Goal: Obtain resource: Download file/media

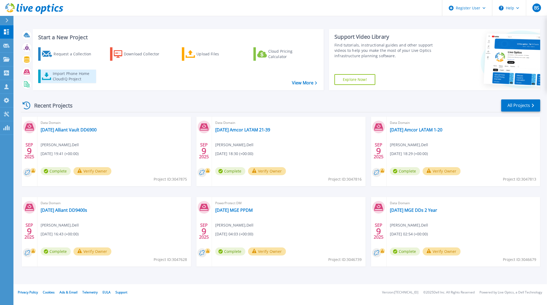
click at [67, 76] on div "Import Phone Home CloudIQ Project" at bounding box center [74, 76] width 42 height 11
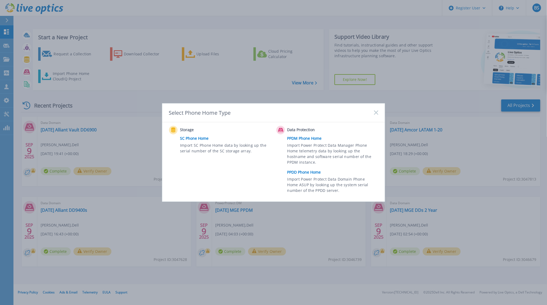
click at [306, 172] on link "PPDD Phone Home" at bounding box center [334, 172] width 94 height 8
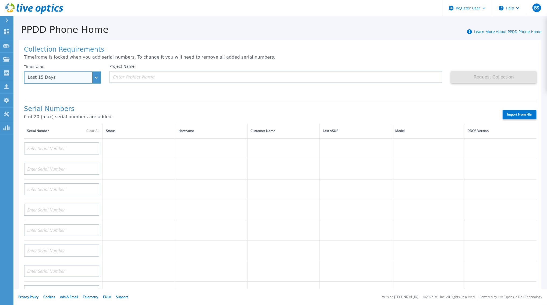
click at [94, 79] on div "Last 15 Days" at bounding box center [62, 78] width 77 height 12
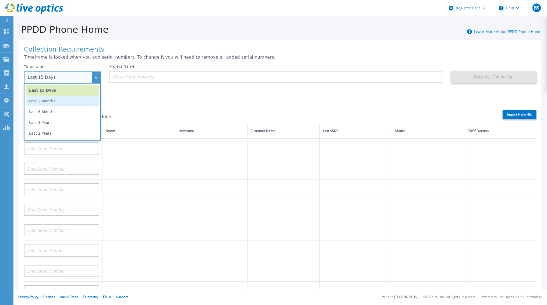
click at [52, 103] on li "Last 2 Months" at bounding box center [62, 101] width 73 height 11
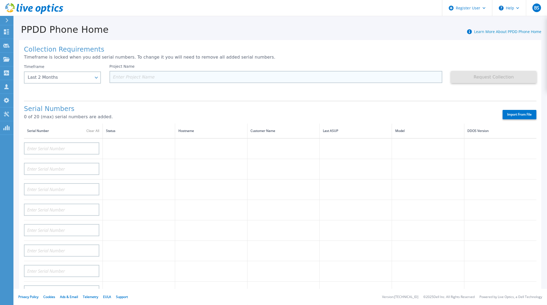
click at [147, 74] on input at bounding box center [276, 77] width 333 height 12
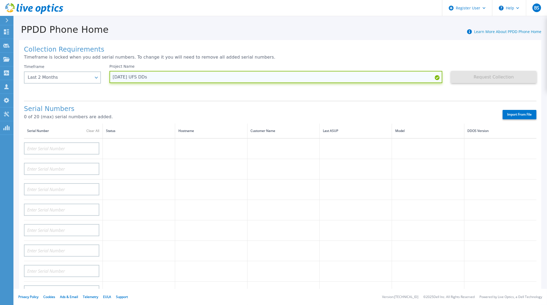
type input "[DATE] UFS DDs"
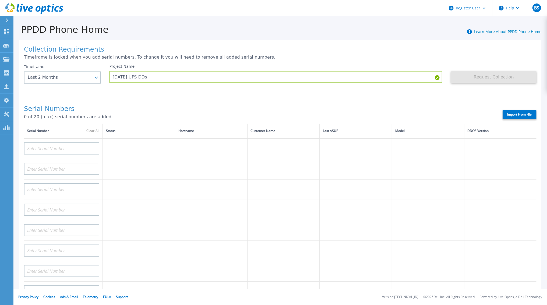
drag, startPoint x: 344, startPoint y: 97, endPoint x: 332, endPoint y: 106, distance: 15.5
click at [345, 97] on div "Collection Requirements Timeframe is locked when you add serial numbers. To cha…" at bounding box center [280, 192] width 522 height 304
click at [84, 150] on input at bounding box center [61, 149] width 75 height 12
paste input "APM00201813630"
type input "APM00201813630"
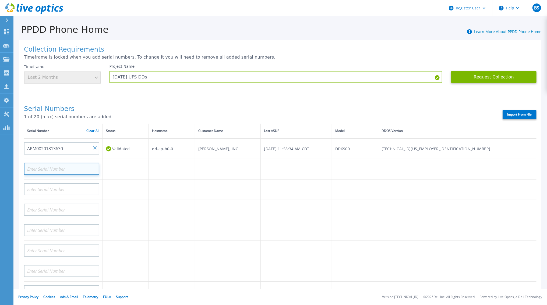
click at [95, 166] on input at bounding box center [61, 169] width 75 height 12
paste input "APM00201813631"
type input "APM00201813631"
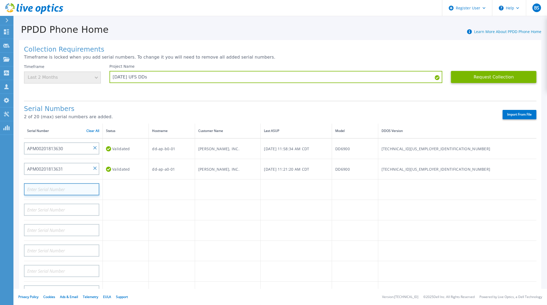
click at [59, 188] on input at bounding box center [61, 189] width 75 height 12
paste input "APM00201800077"
type input "APM00201800077"
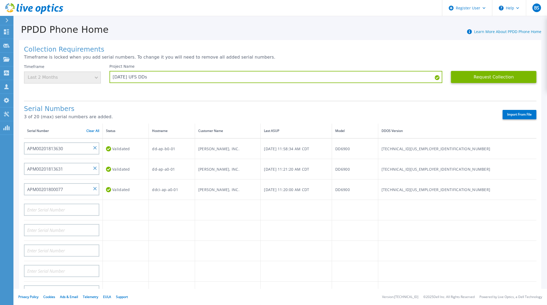
click at [398, 55] on p "Timeframe is locked when you add serial numbers. To change it you will need to …" at bounding box center [280, 57] width 513 height 5
click at [481, 74] on button "Request Collection" at bounding box center [494, 77] width 86 height 12
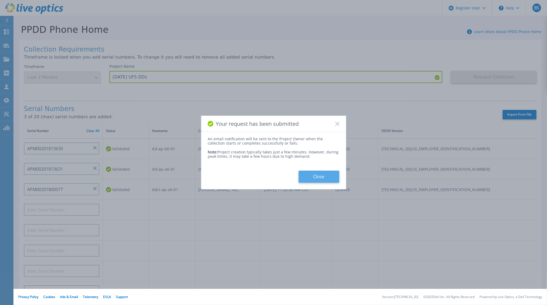
click at [318, 175] on button "Close" at bounding box center [319, 177] width 41 height 12
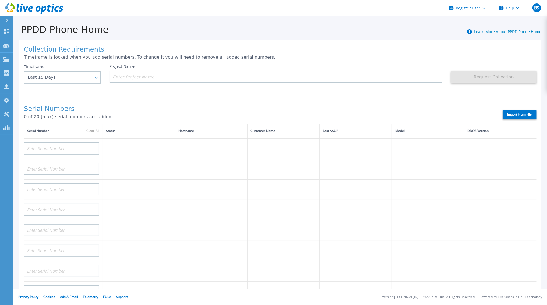
click at [329, 54] on div "Collection Requirements Timeframe is locked when you add serial numbers. To cha…" at bounding box center [280, 192] width 522 height 304
click at [7, 29] on icon at bounding box center [6, 31] width 6 height 5
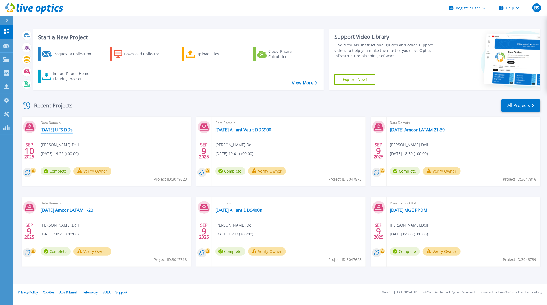
click at [61, 129] on link "[DATE] UFS DDs" at bounding box center [57, 129] width 32 height 5
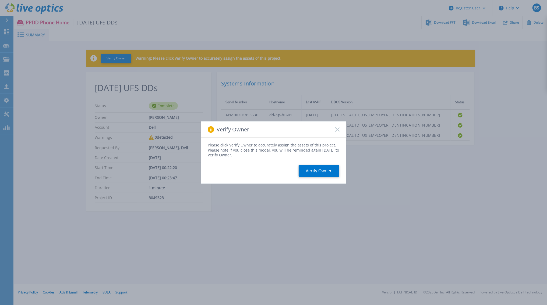
click at [337, 129] on rect at bounding box center [337, 129] width 5 height 5
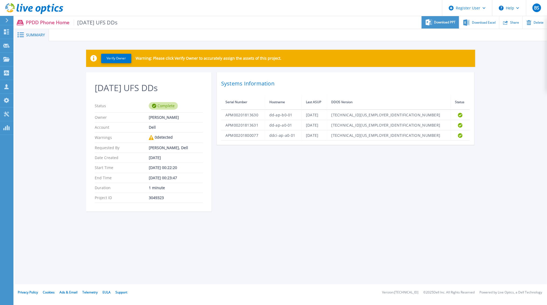
click at [436, 24] on span "Download PPT" at bounding box center [445, 22] width 22 height 3
click at [486, 22] on span "Download Excel" at bounding box center [484, 22] width 24 height 3
